Goal: Navigation & Orientation: Find specific page/section

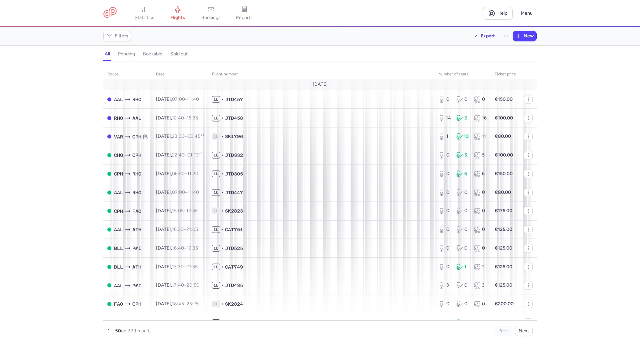
click at [97, 12] on header "statistics flights bookings reports Help Menu" at bounding box center [320, 13] width 640 height 27
click at [109, 10] on link at bounding box center [109, 13] width 13 height 12
click at [112, 12] on link at bounding box center [109, 13] width 13 height 12
click at [110, 15] on link at bounding box center [109, 13] width 13 height 12
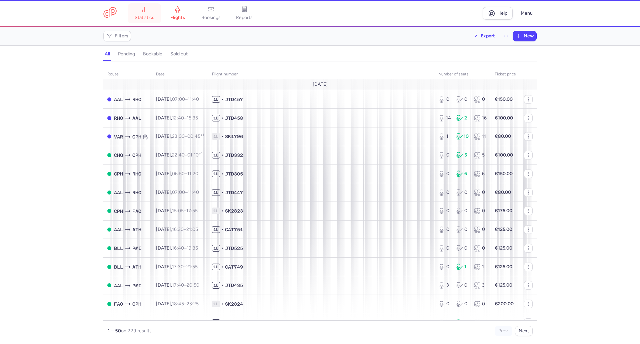
click at [141, 15] on span "statistics" at bounding box center [145, 18] width 20 height 6
